Goal: Information Seeking & Learning: Check status

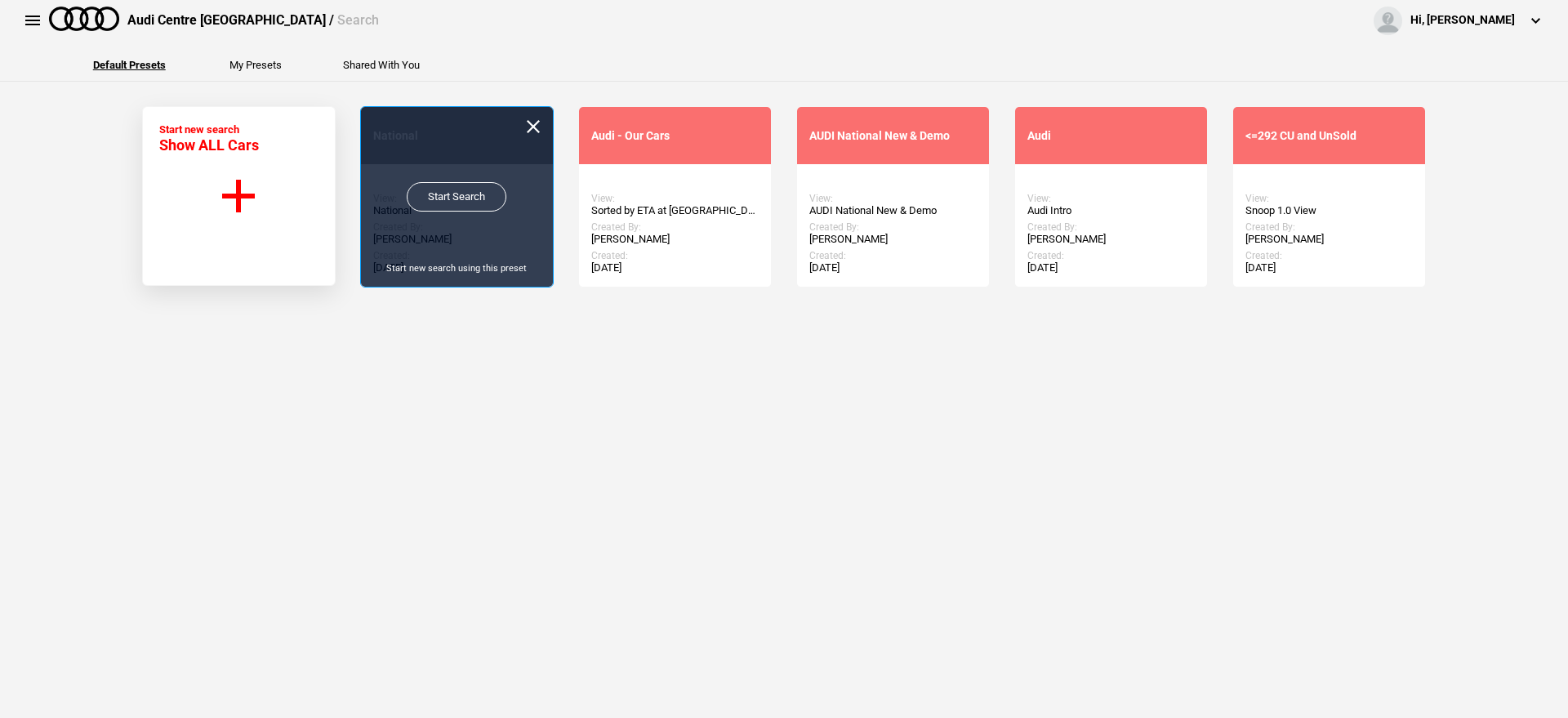
click at [464, 196] on link "Start Search" at bounding box center [457, 197] width 99 height 30
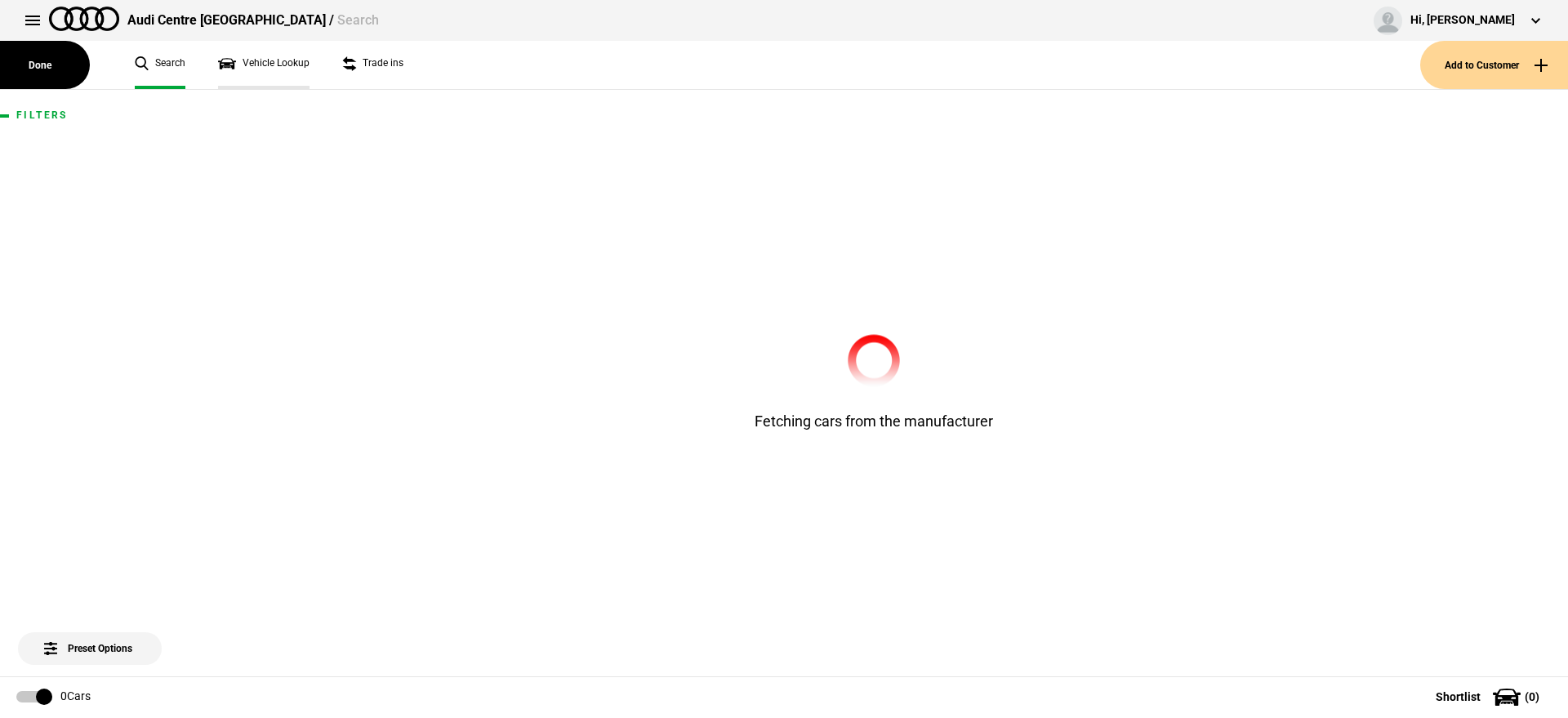
click at [253, 63] on link "Vehicle Lookup" at bounding box center [264, 65] width 92 height 48
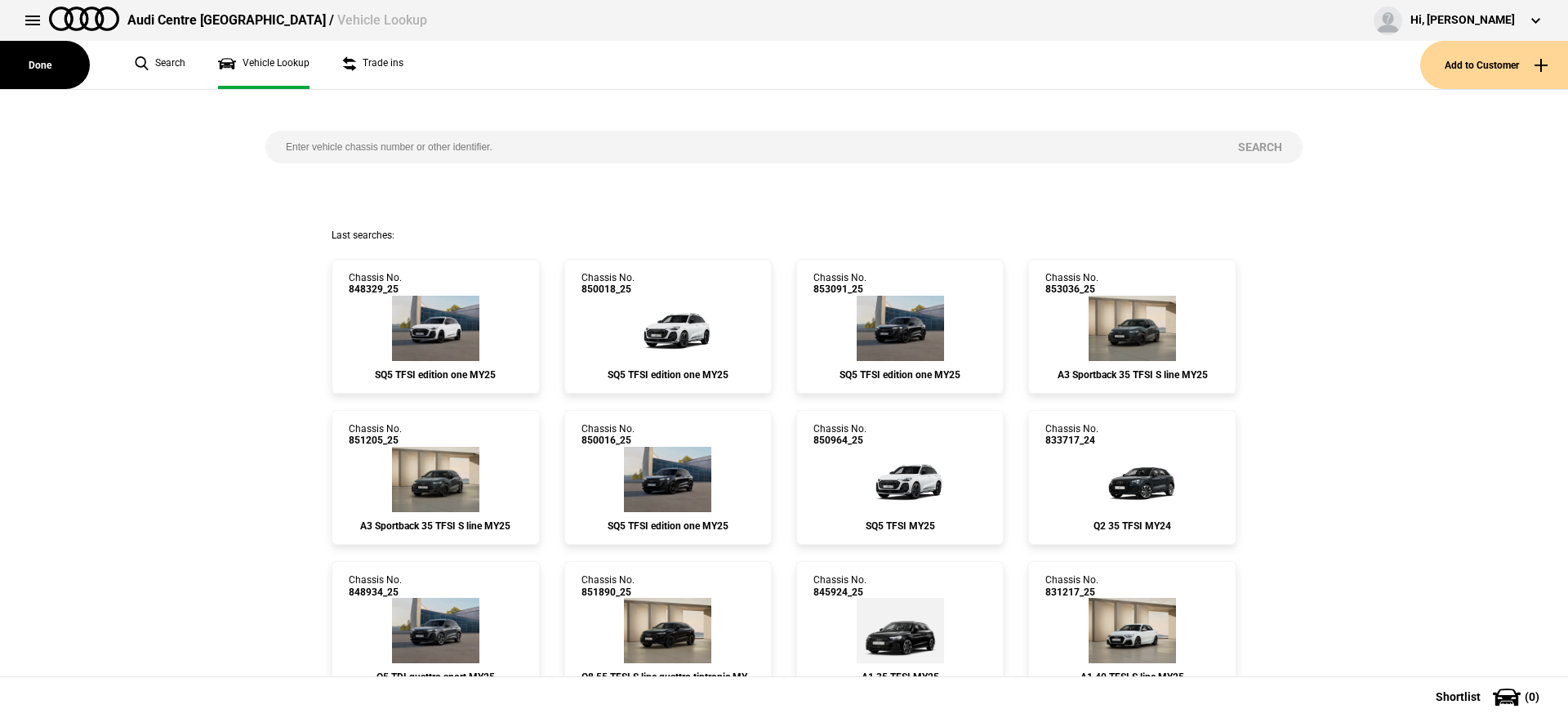
click at [384, 147] on input "search" at bounding box center [741, 146] width 952 height 32
paste input "847994"
type input "847994"
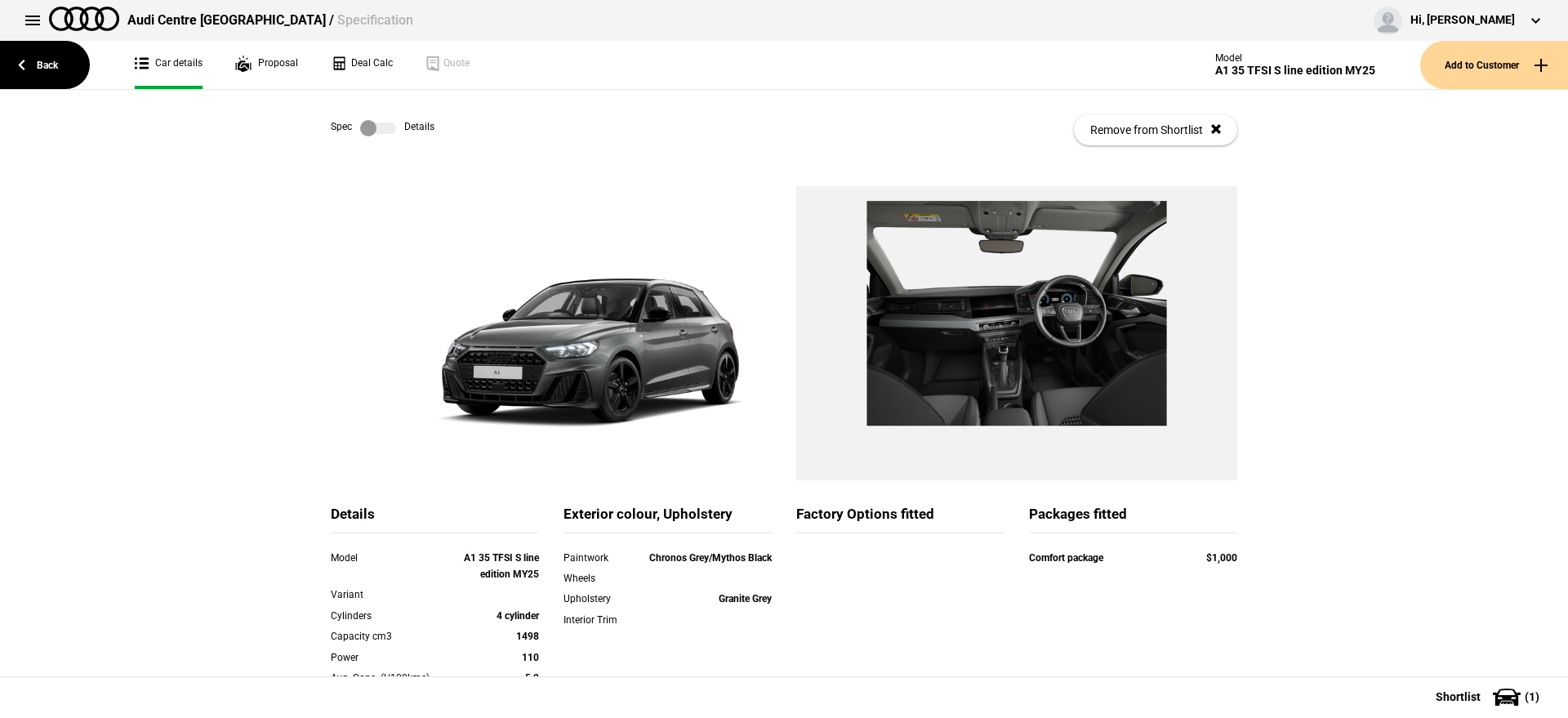
click at [376, 122] on label at bounding box center [377, 128] width 36 height 17
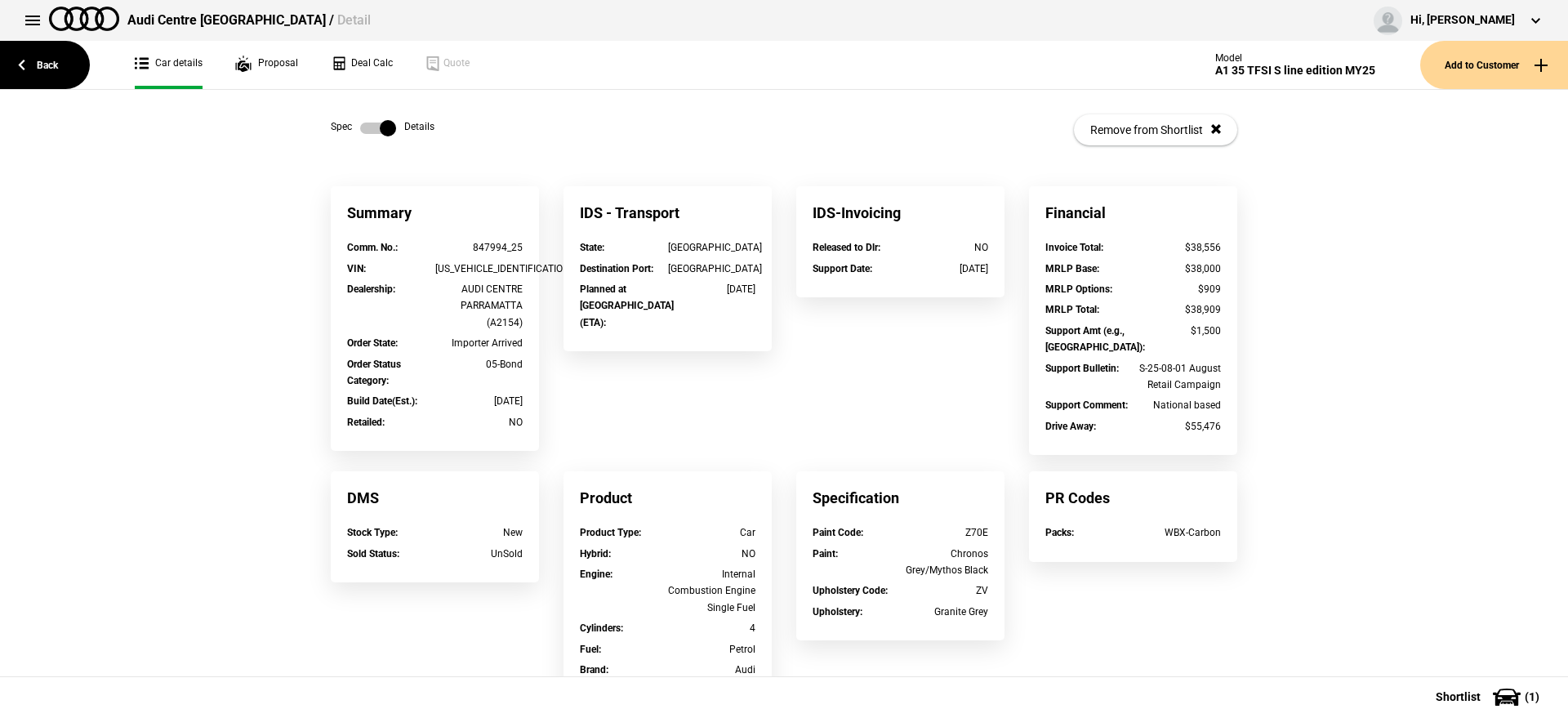
click at [1402, 237] on div "Summary Comm. No. : 847994_25 VIN : [US_VEHICLE_IDENTIFICATION_NUMBER] Dealersh…" at bounding box center [784, 651] width 1568 height 931
